Goal: Transaction & Acquisition: Purchase product/service

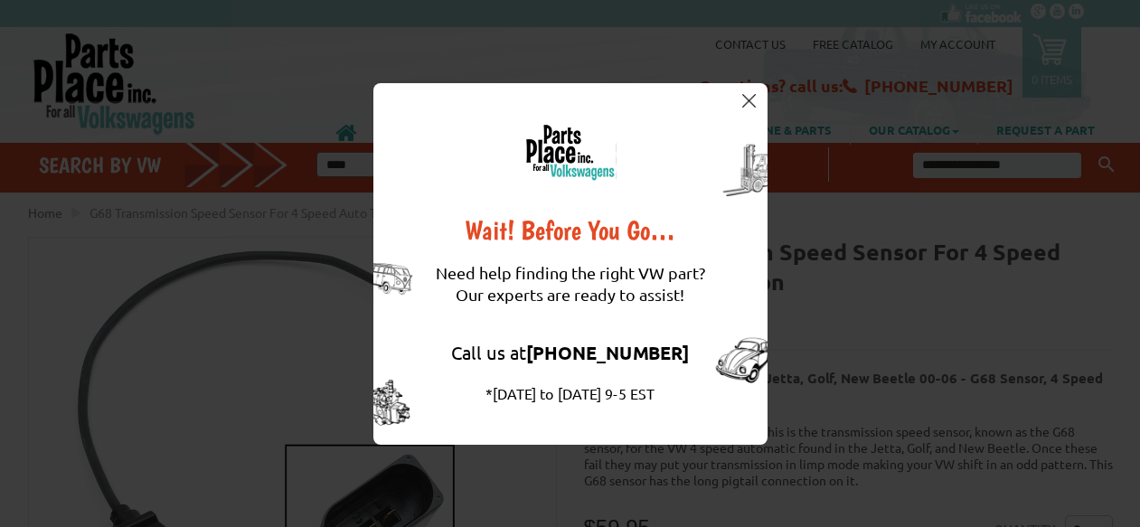
click at [749, 99] on img at bounding box center [749, 101] width 14 height 14
